Goal: Information Seeking & Learning: Learn about a topic

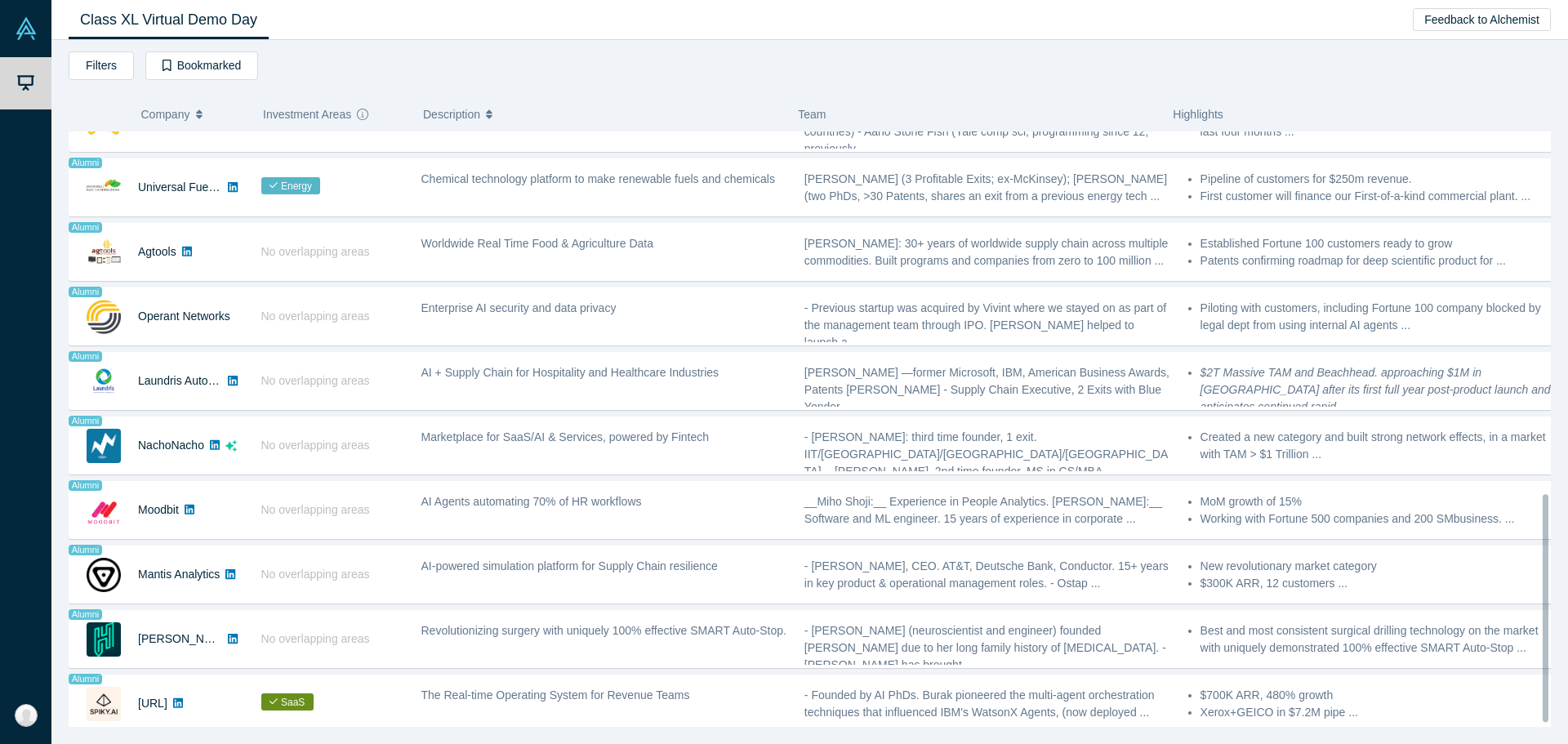
scroll to position [945, 0]
